Goal: Information Seeking & Learning: Understand process/instructions

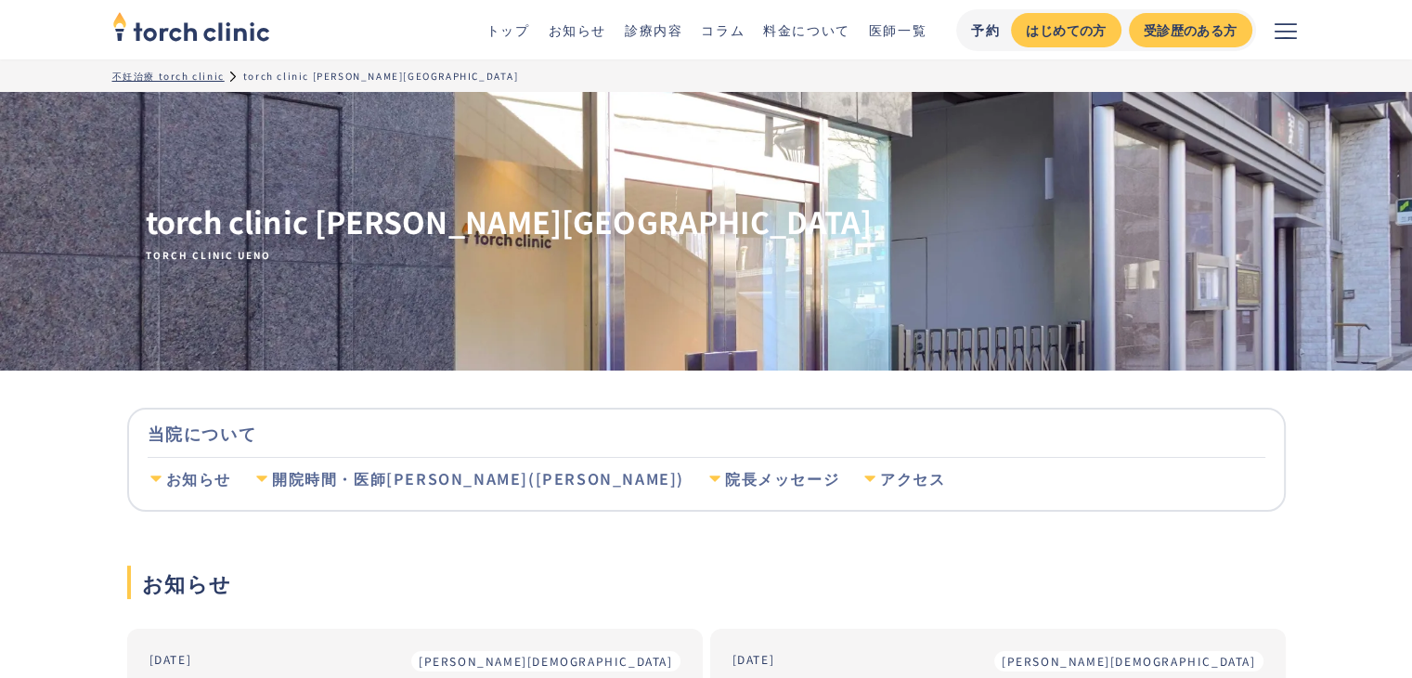
click at [781, 31] on link "料金について" at bounding box center [806, 29] width 87 height 19
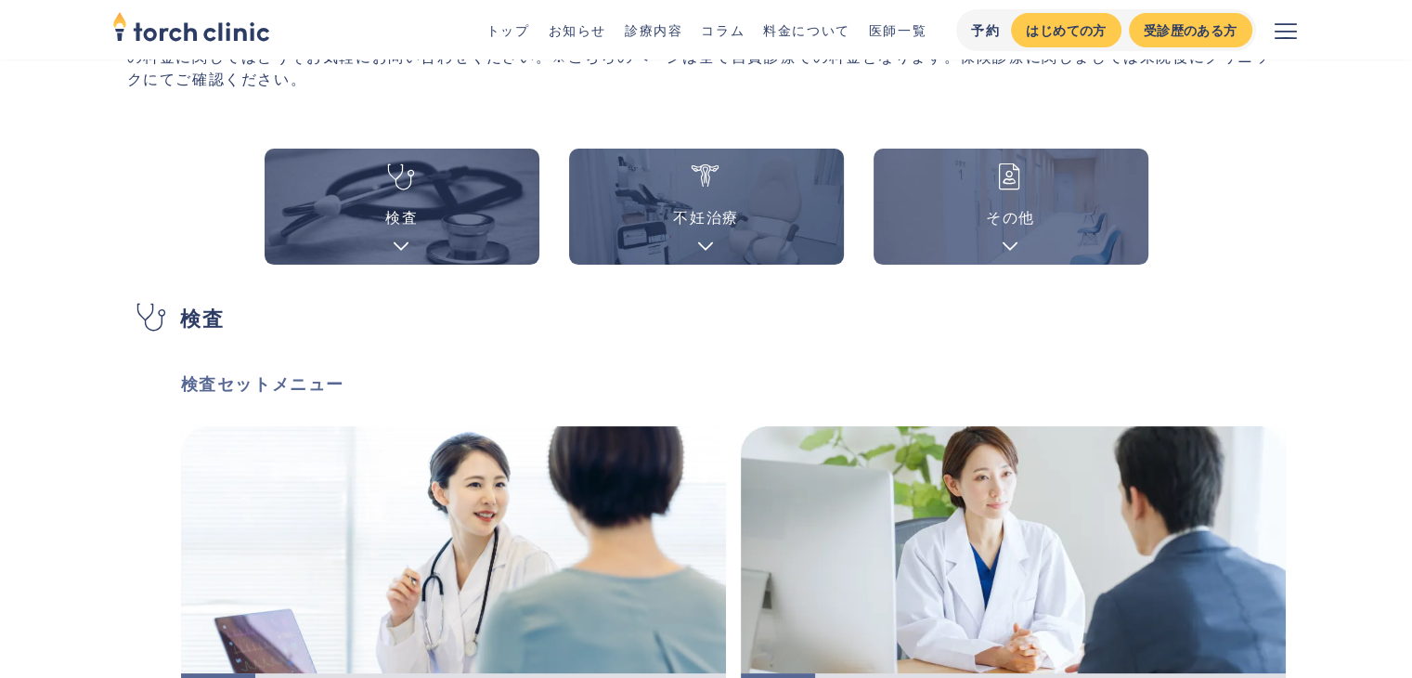
scroll to position [186, 0]
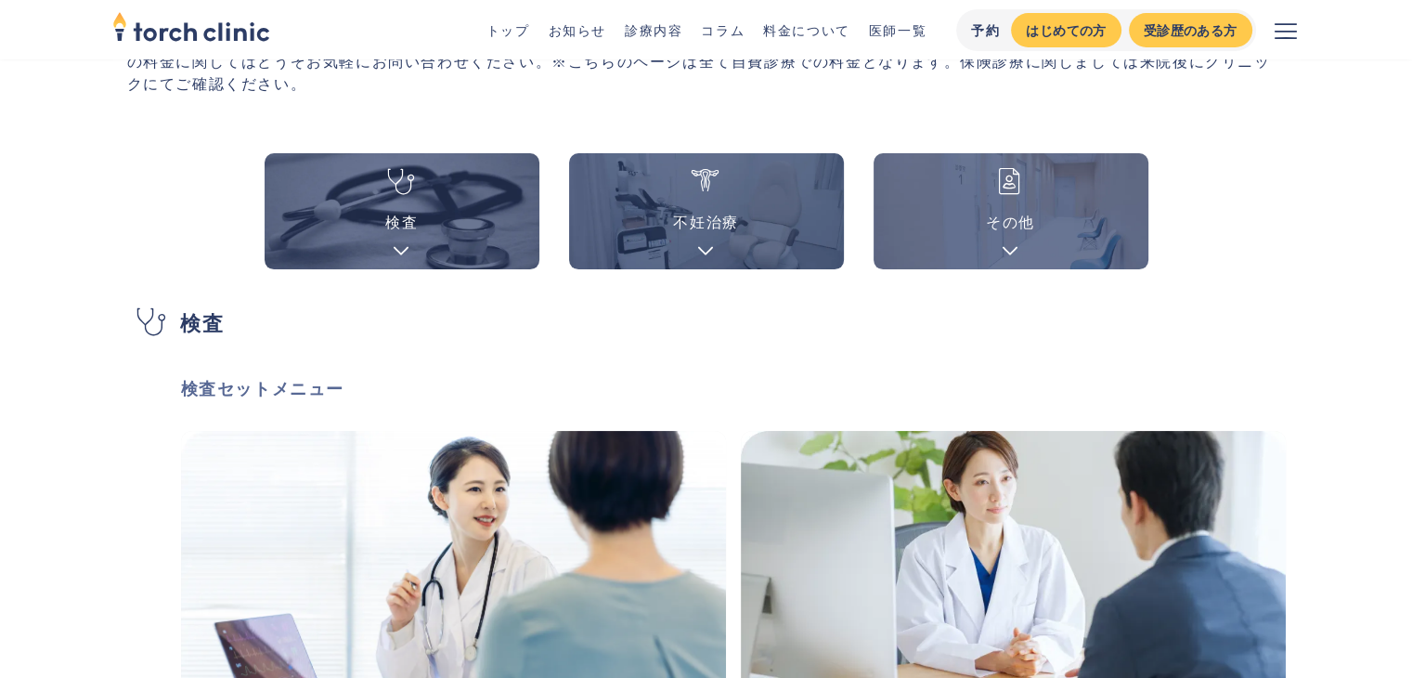
click at [474, 235] on link "検査" at bounding box center [402, 211] width 275 height 116
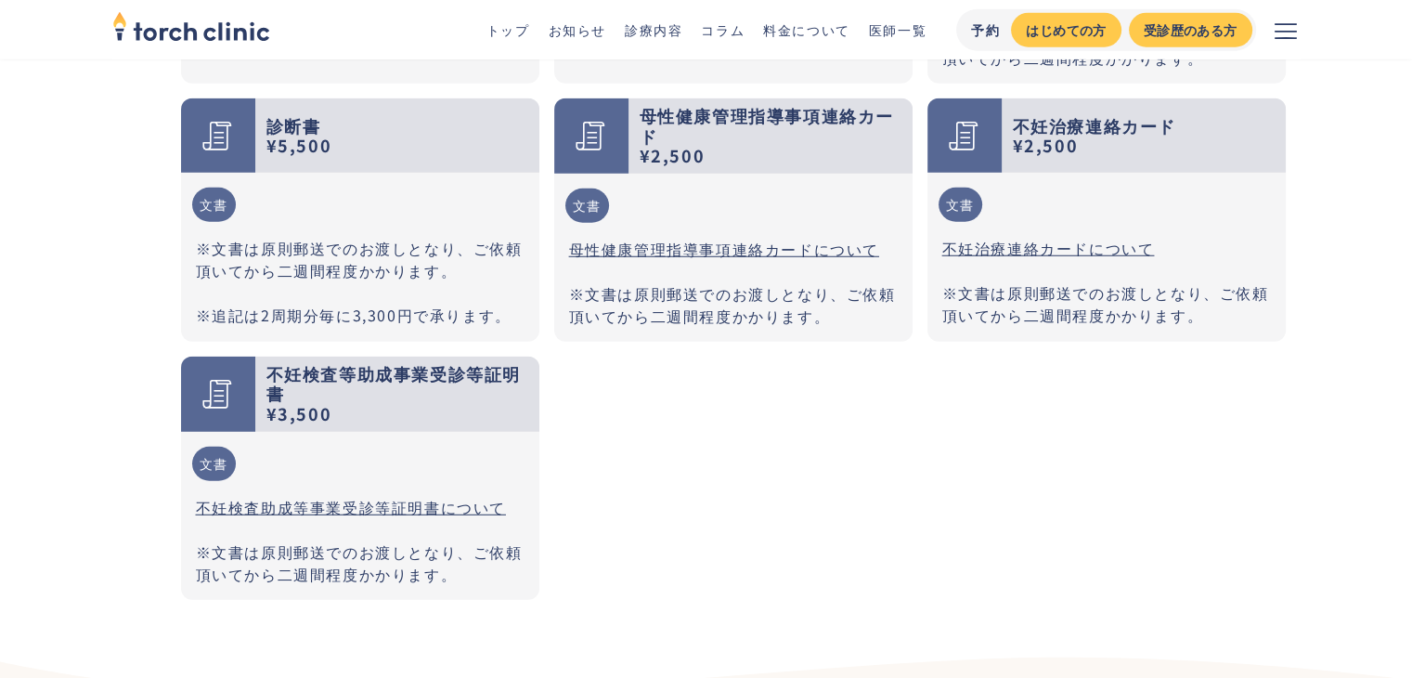
scroll to position [5150, 0]
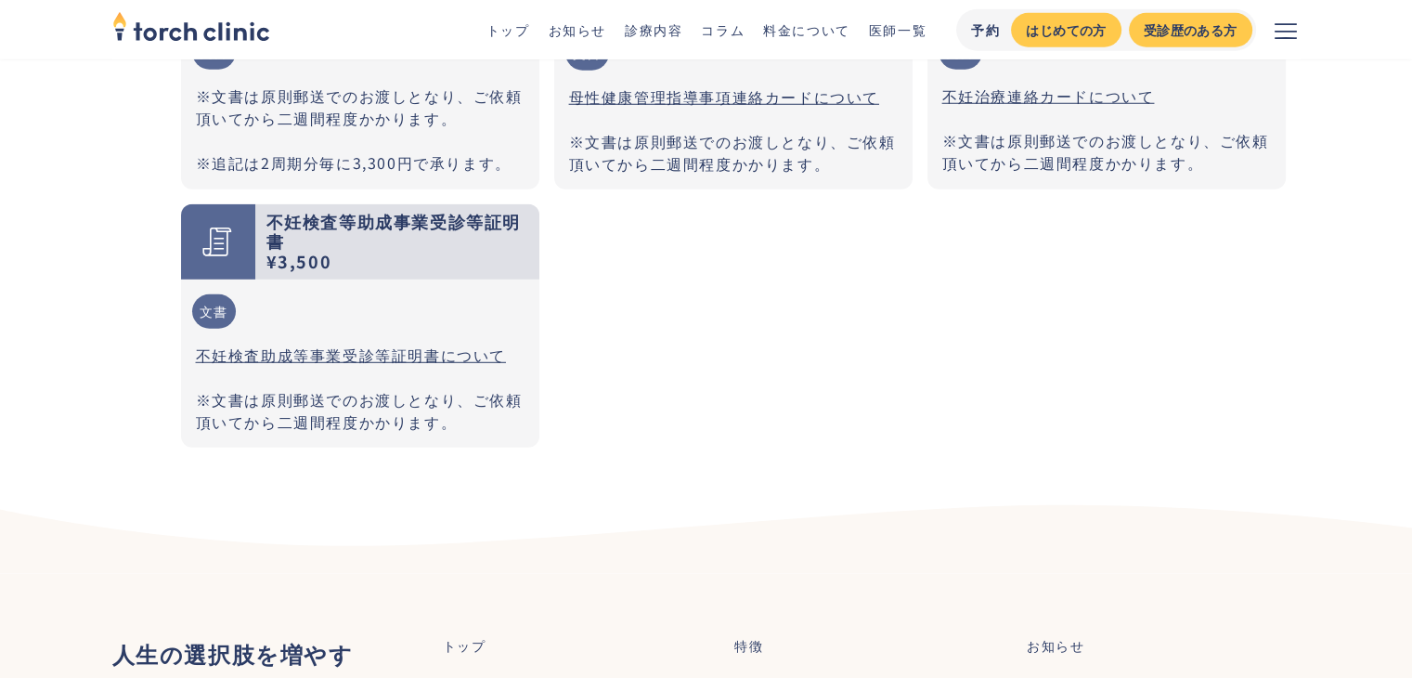
click at [481, 343] on link "不妊検査助成等事業受診等証明書について" at bounding box center [351, 354] width 310 height 22
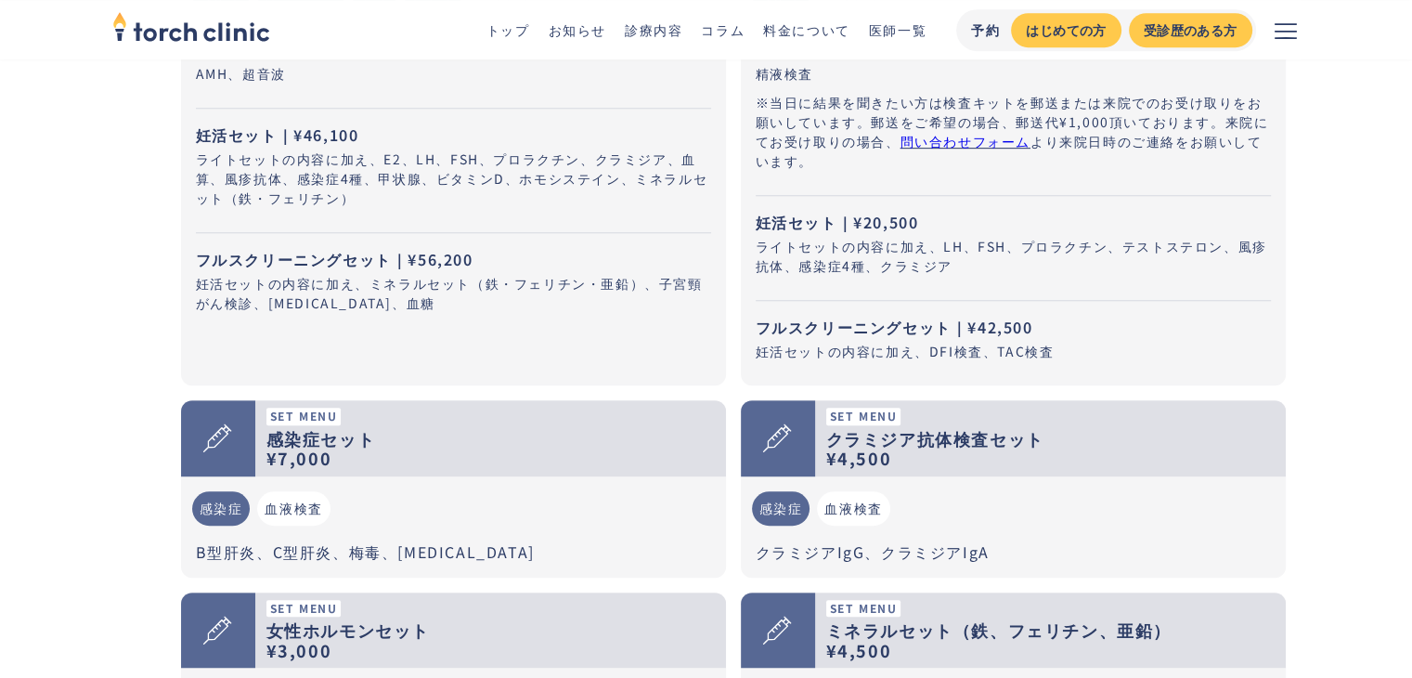
scroll to position [791, 0]
